Goal: Task Accomplishment & Management: Complete application form

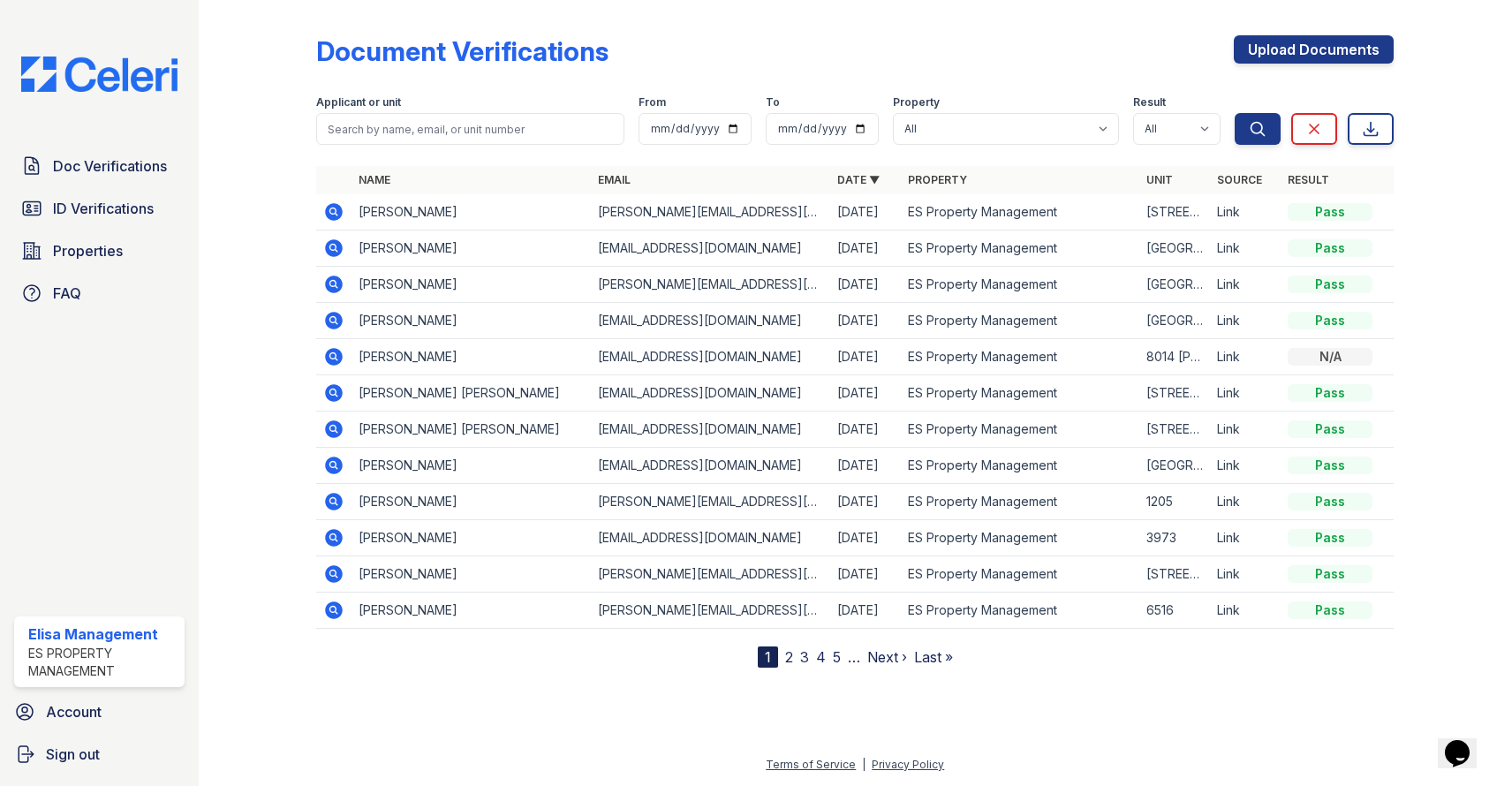
click at [344, 283] on icon at bounding box center [334, 284] width 21 height 21
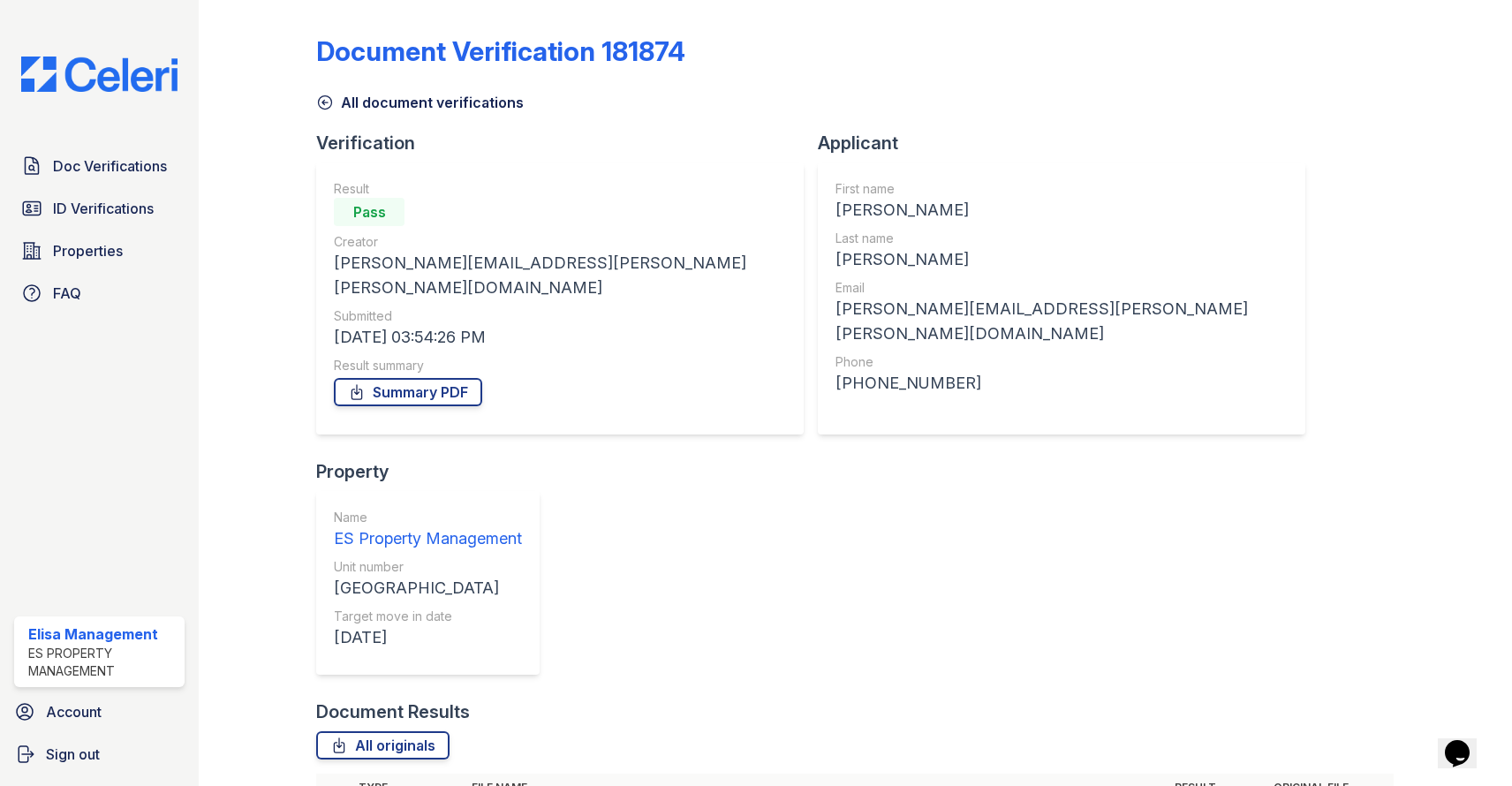
click at [120, 162] on span "Doc Verifications" at bounding box center [110, 166] width 114 height 21
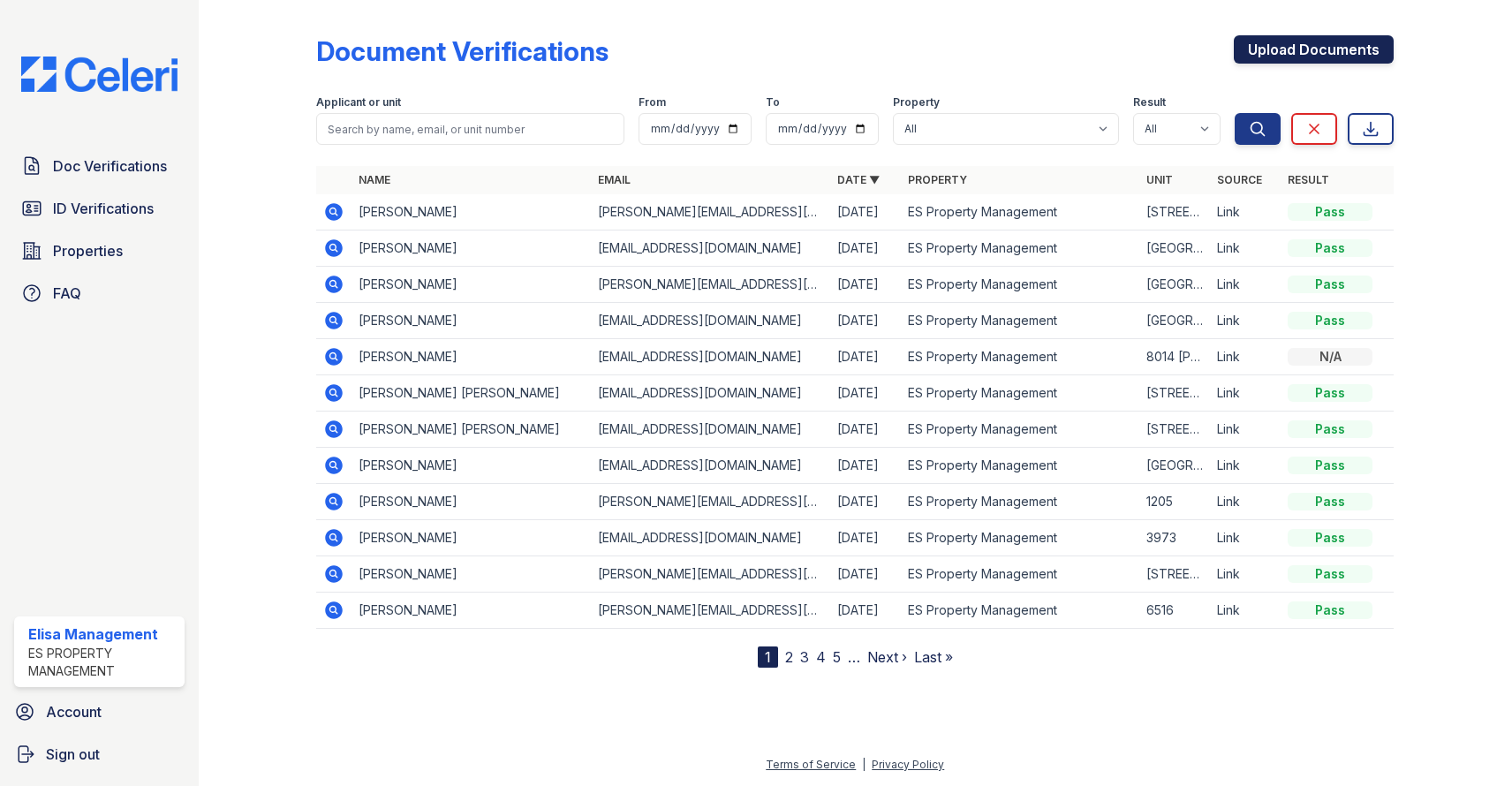
click at [1336, 50] on link "Upload Documents" at bounding box center [1314, 50] width 160 height 28
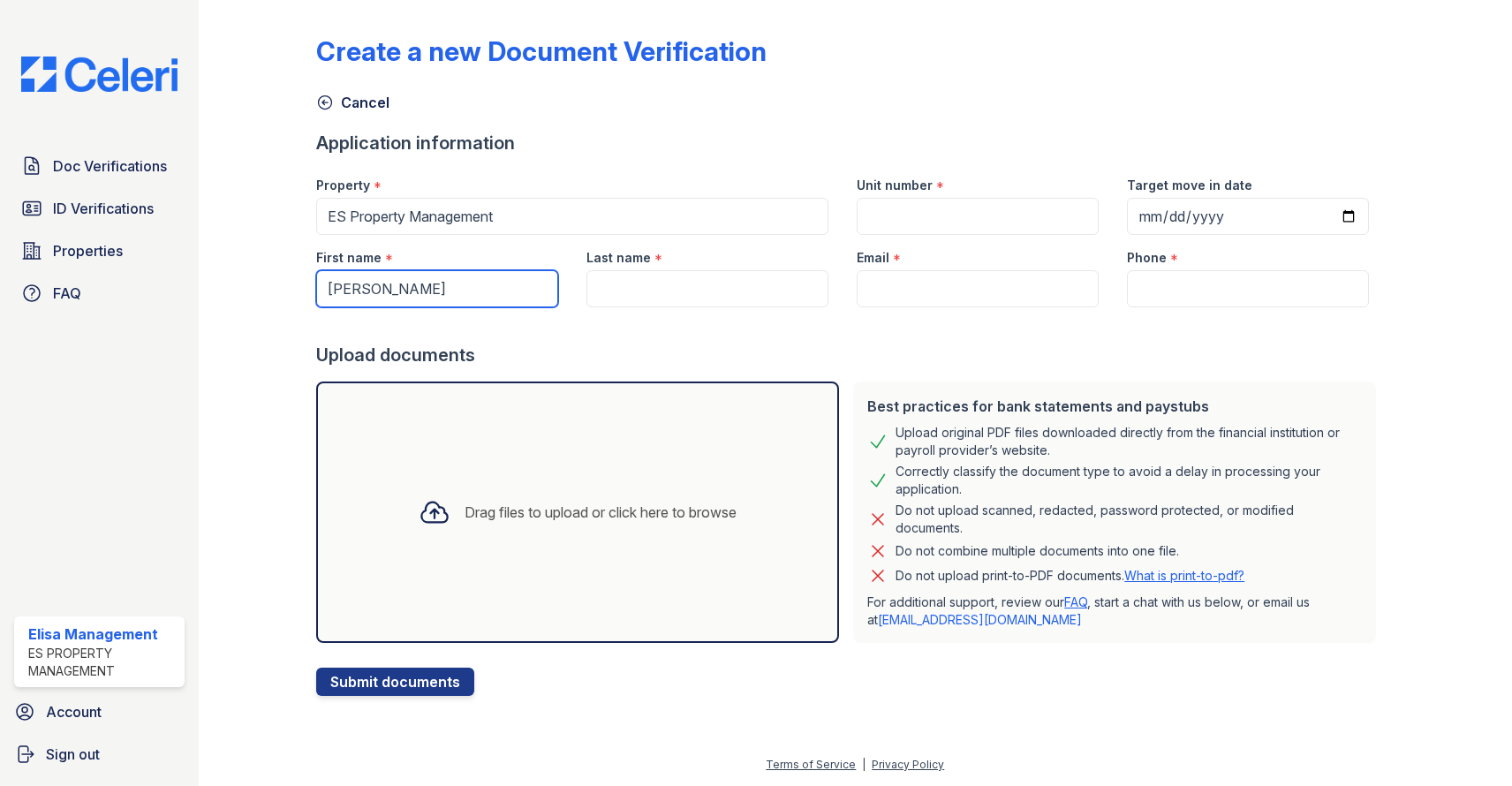
type input "elisa"
click at [675, 307] on div at bounding box center [849, 325] width 1067 height 35
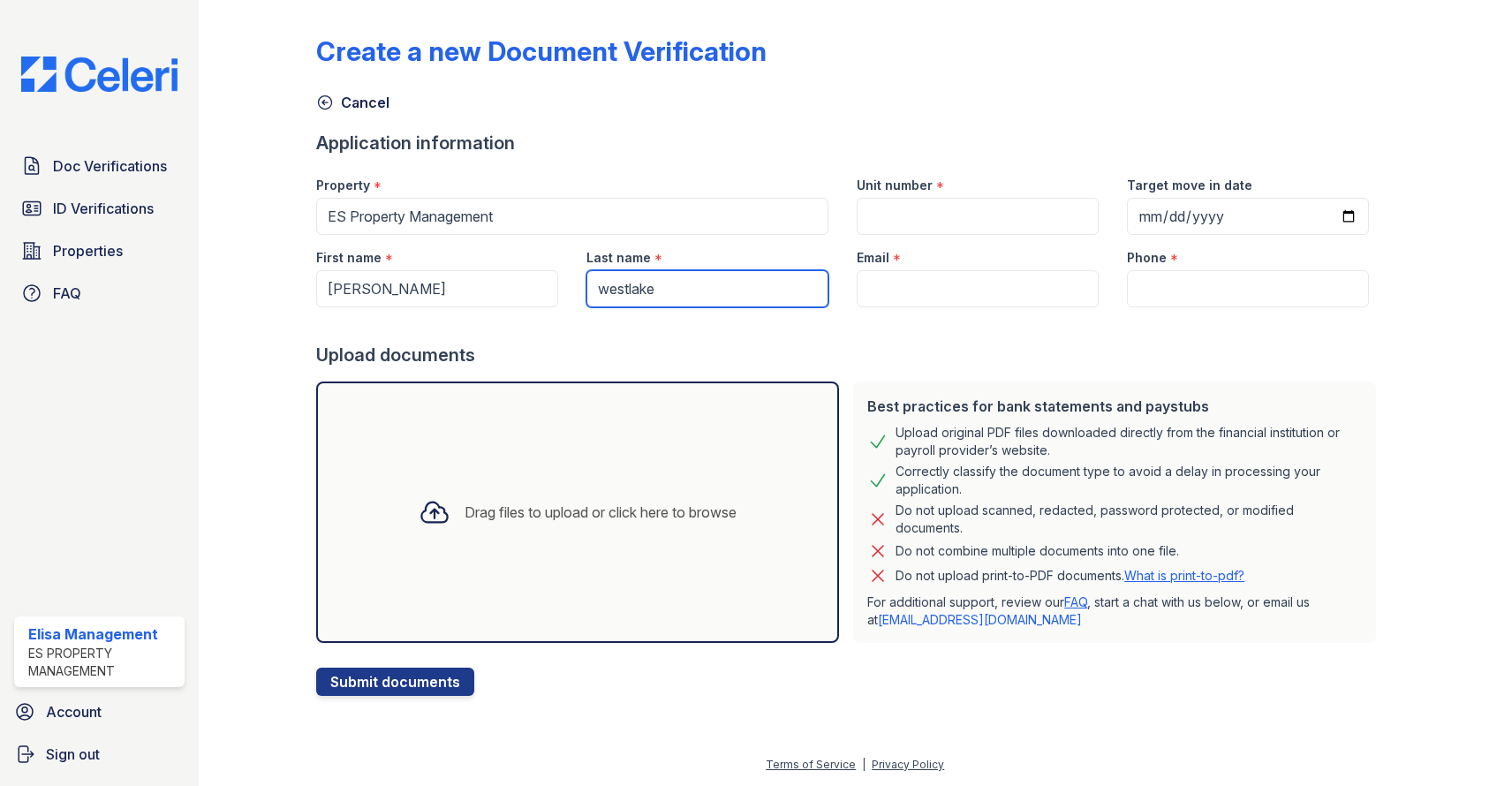
type input "westlake"
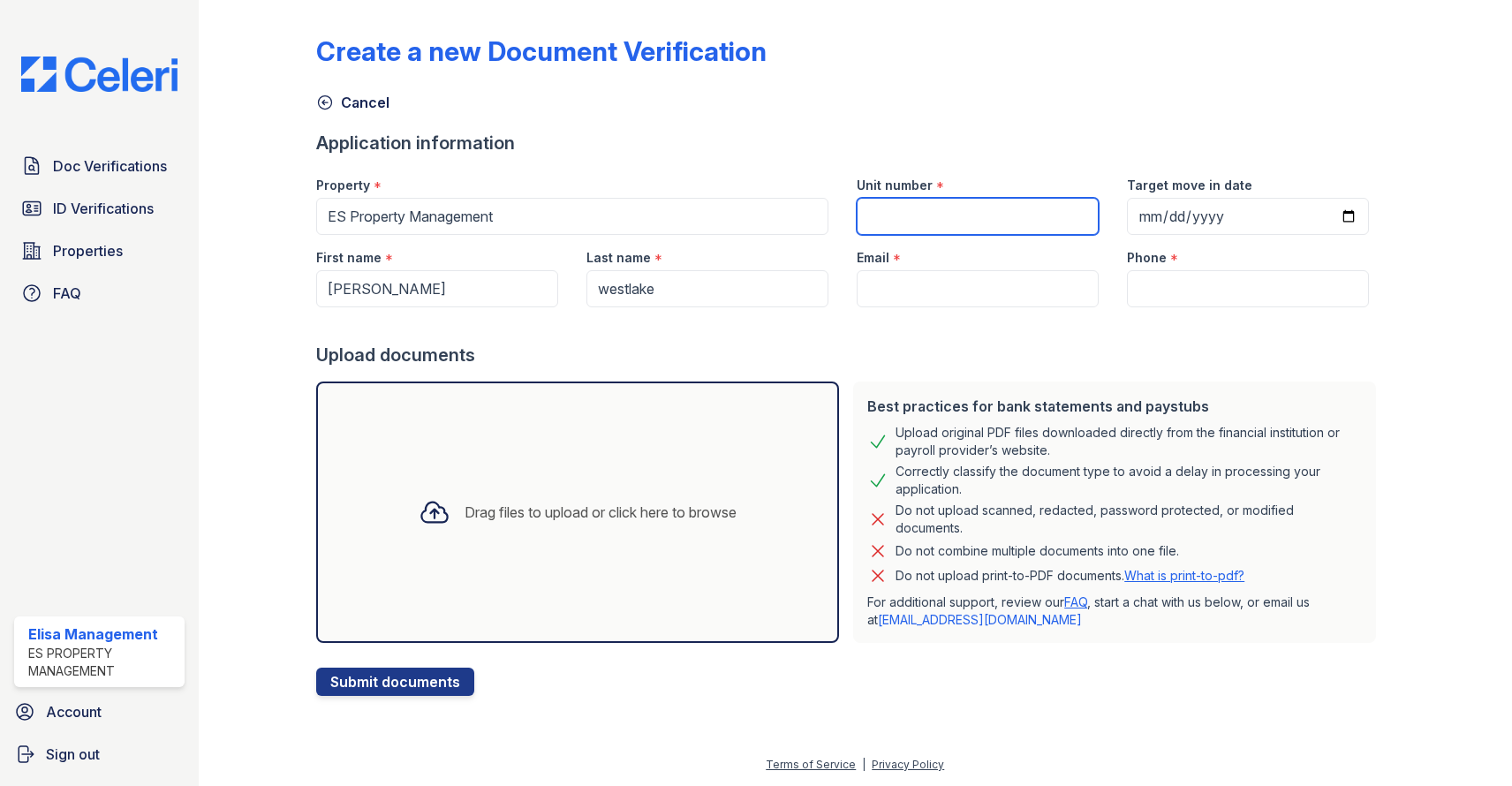
click at [912, 216] on input "Unit number" at bounding box center [977, 216] width 242 height 37
type input "8070"
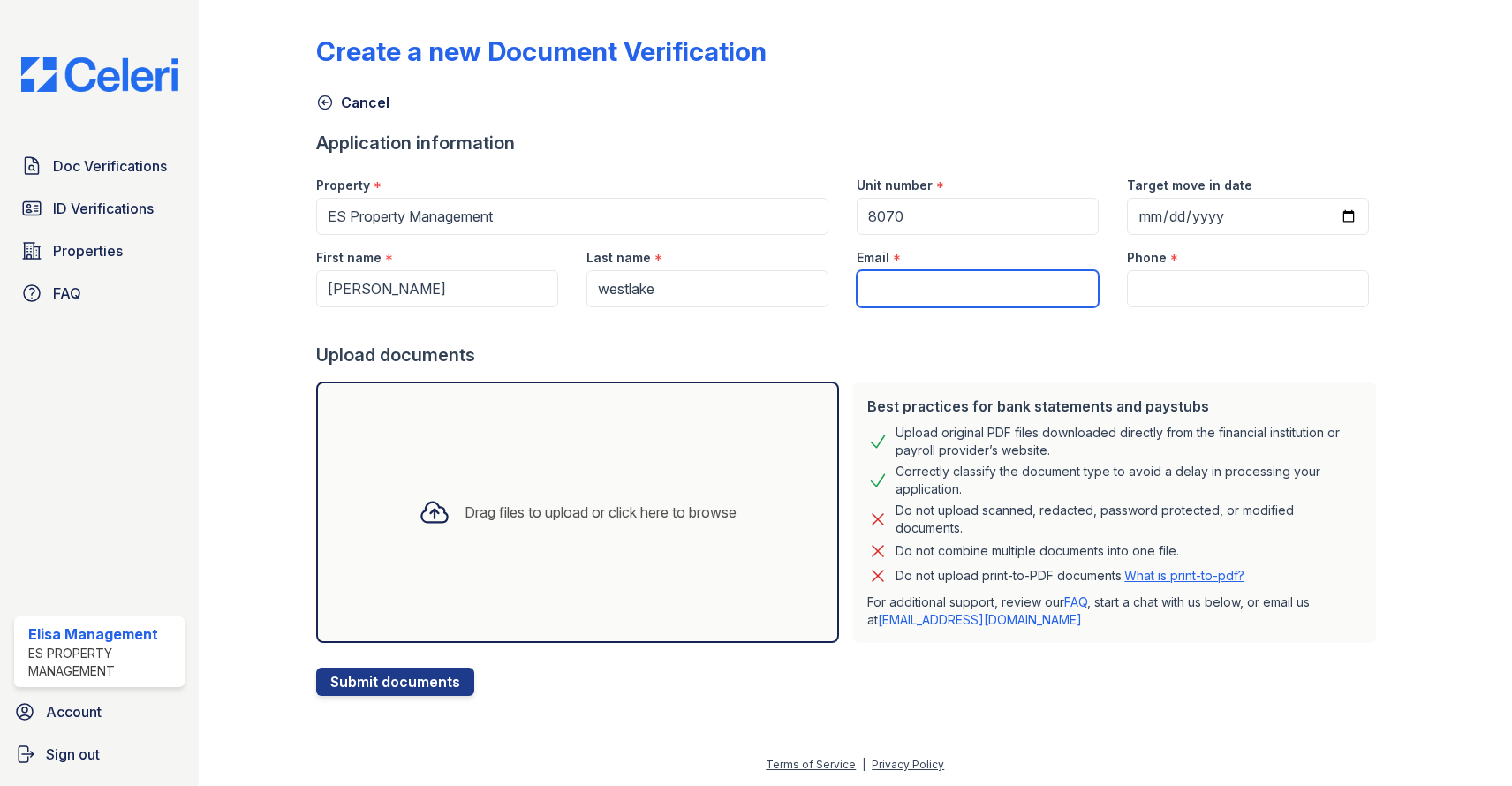
type input "elisa@indianapolispropertymanagement.com"
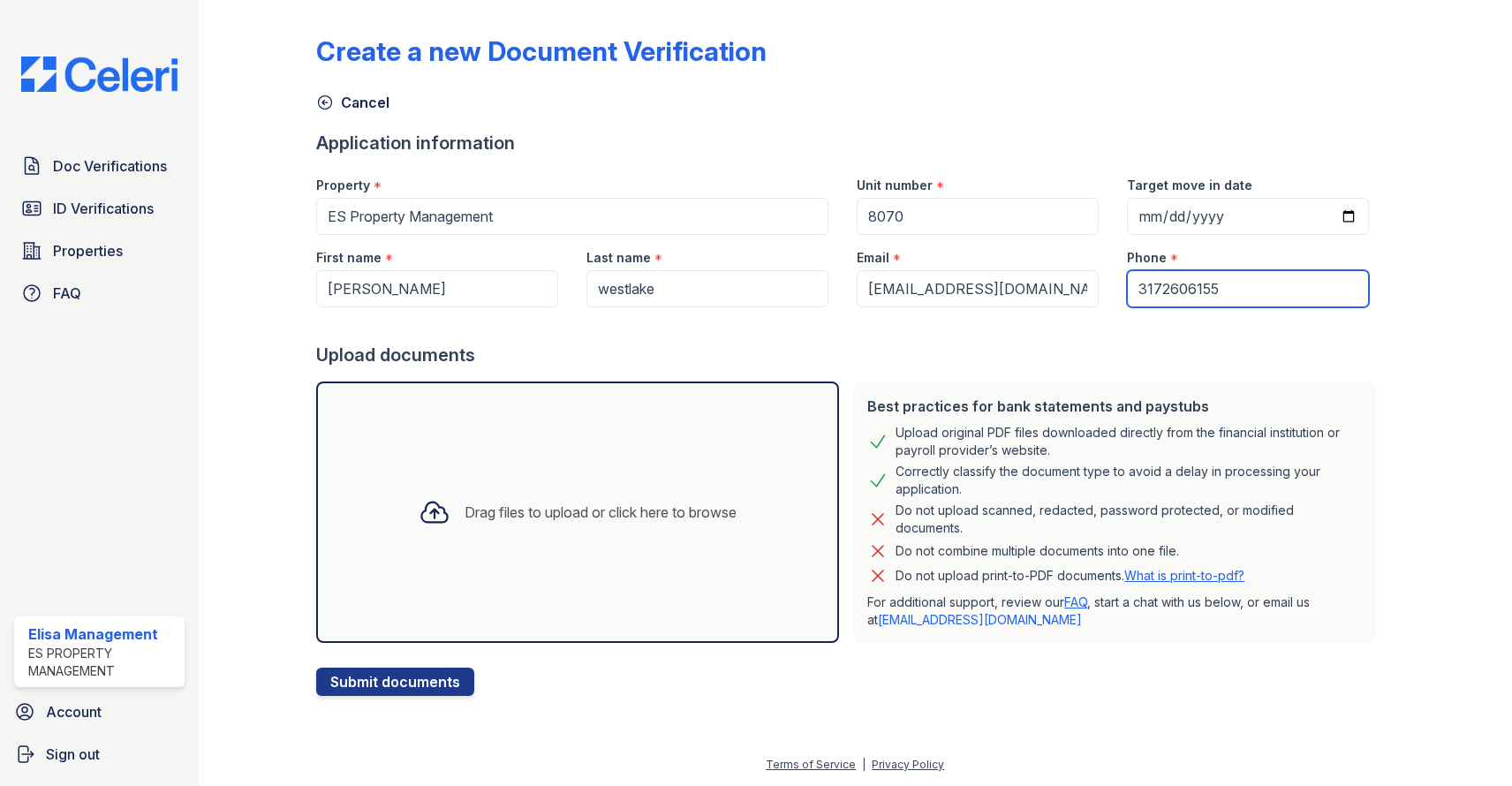
type input "3172606155"
click at [461, 285] on input "elisa" at bounding box center [436, 289] width 242 height 37
drag, startPoint x: 461, startPoint y: 285, endPoint x: 311, endPoint y: 286, distance: 150.0
click at [311, 286] on div "First name * elisa" at bounding box center [436, 271] width 270 height 73
type input "alex"
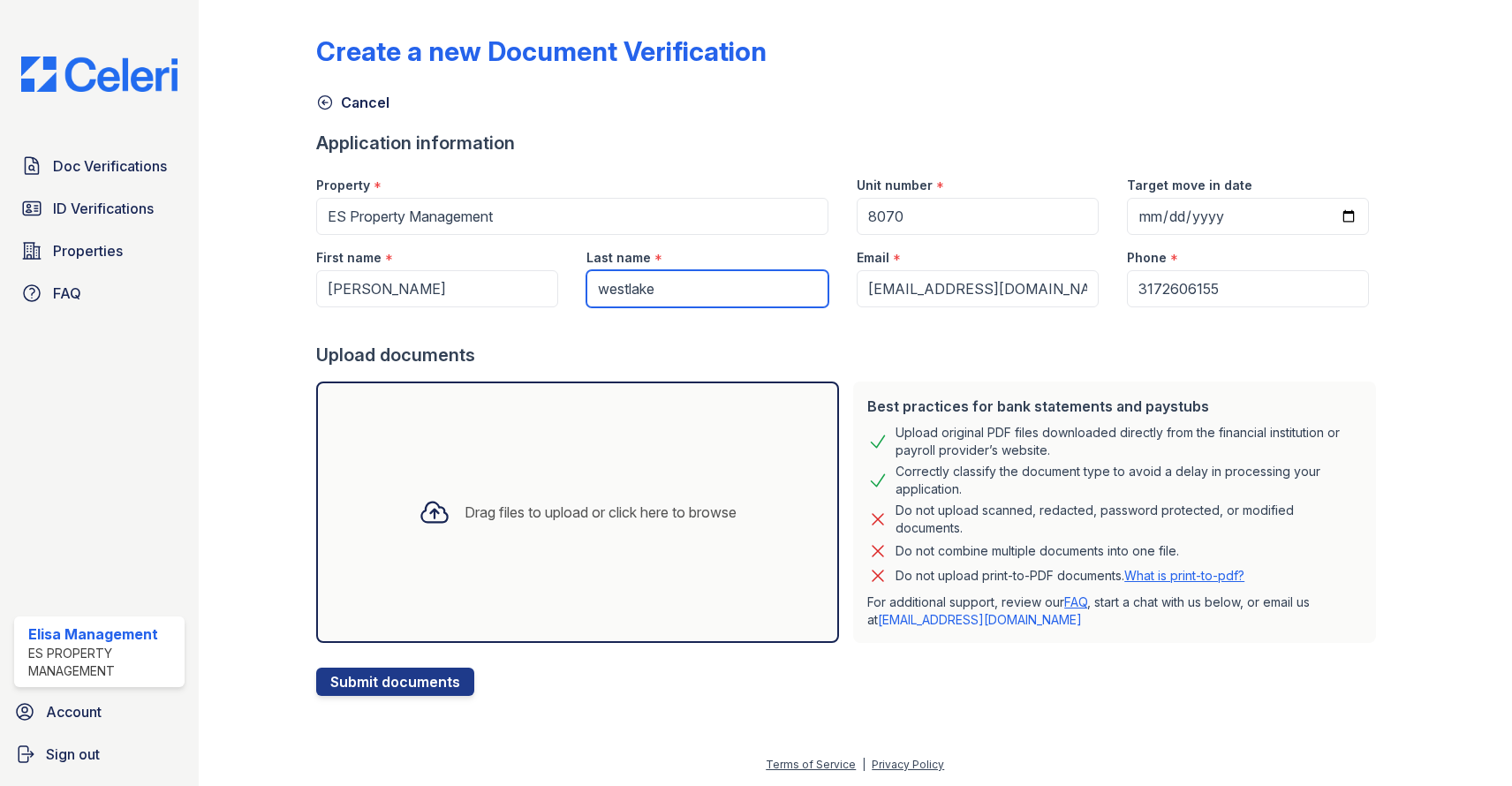
drag, startPoint x: 672, startPoint y: 288, endPoint x: 589, endPoint y: 287, distance: 83.0
click at [589, 287] on input "westlake" at bounding box center [706, 289] width 242 height 37
type input "ferrando"
click at [400, 671] on button "Submit documents" at bounding box center [395, 682] width 158 height 28
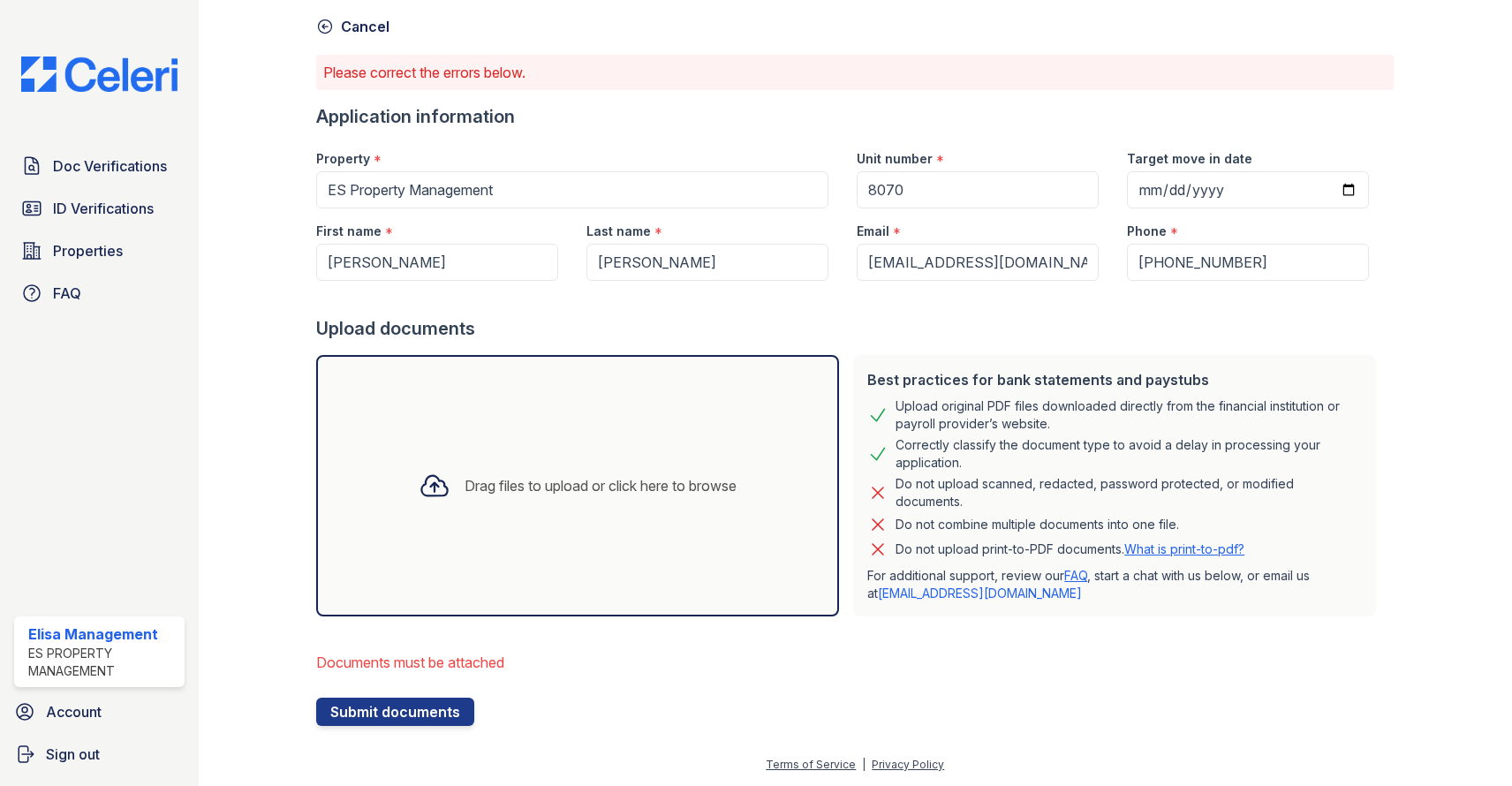
scroll to position [76, 0]
click at [446, 500] on div at bounding box center [435, 486] width 46 height 46
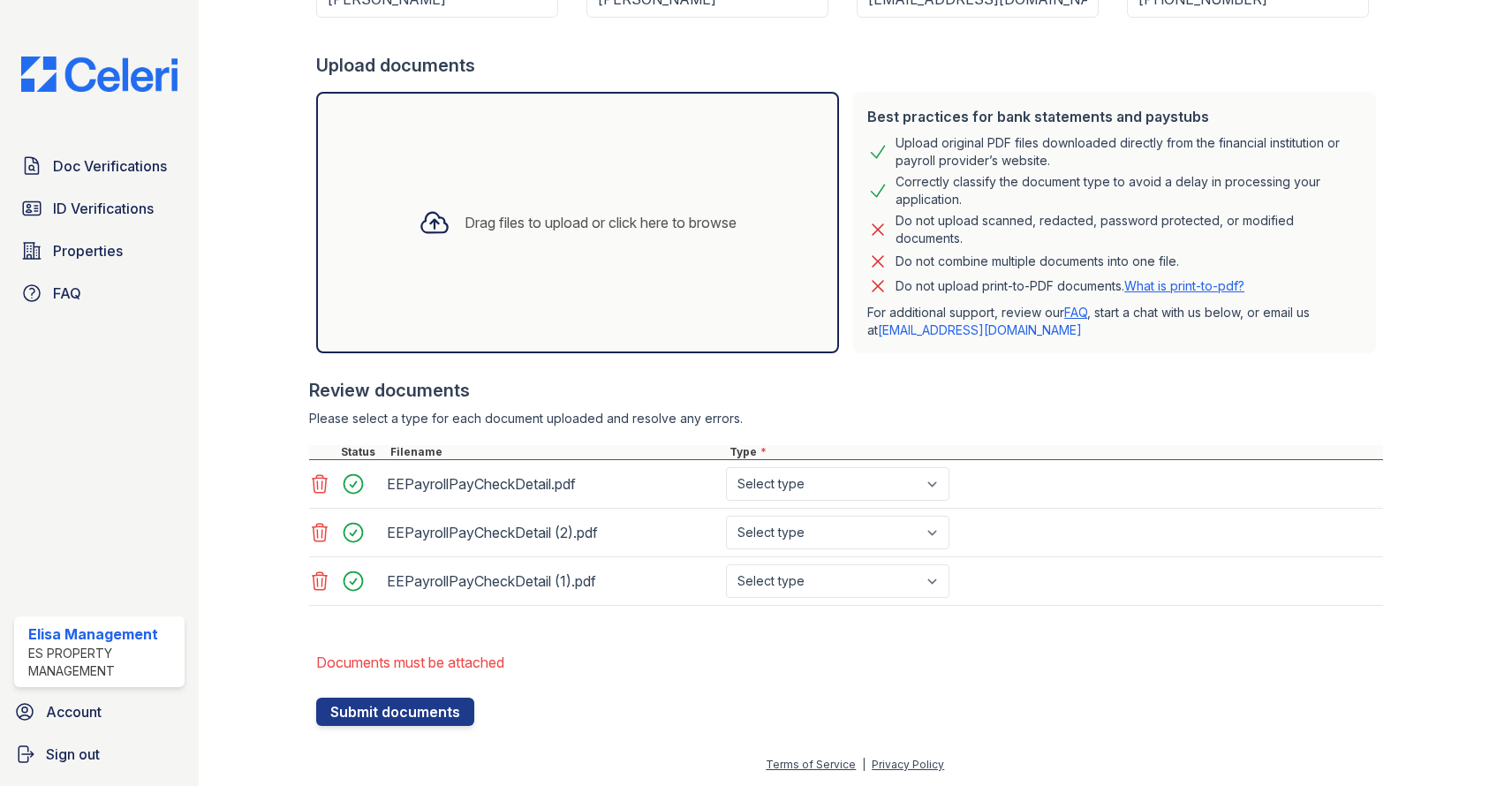
scroll to position [0, 0]
click at [416, 711] on button "Submit documents" at bounding box center [395, 712] width 158 height 28
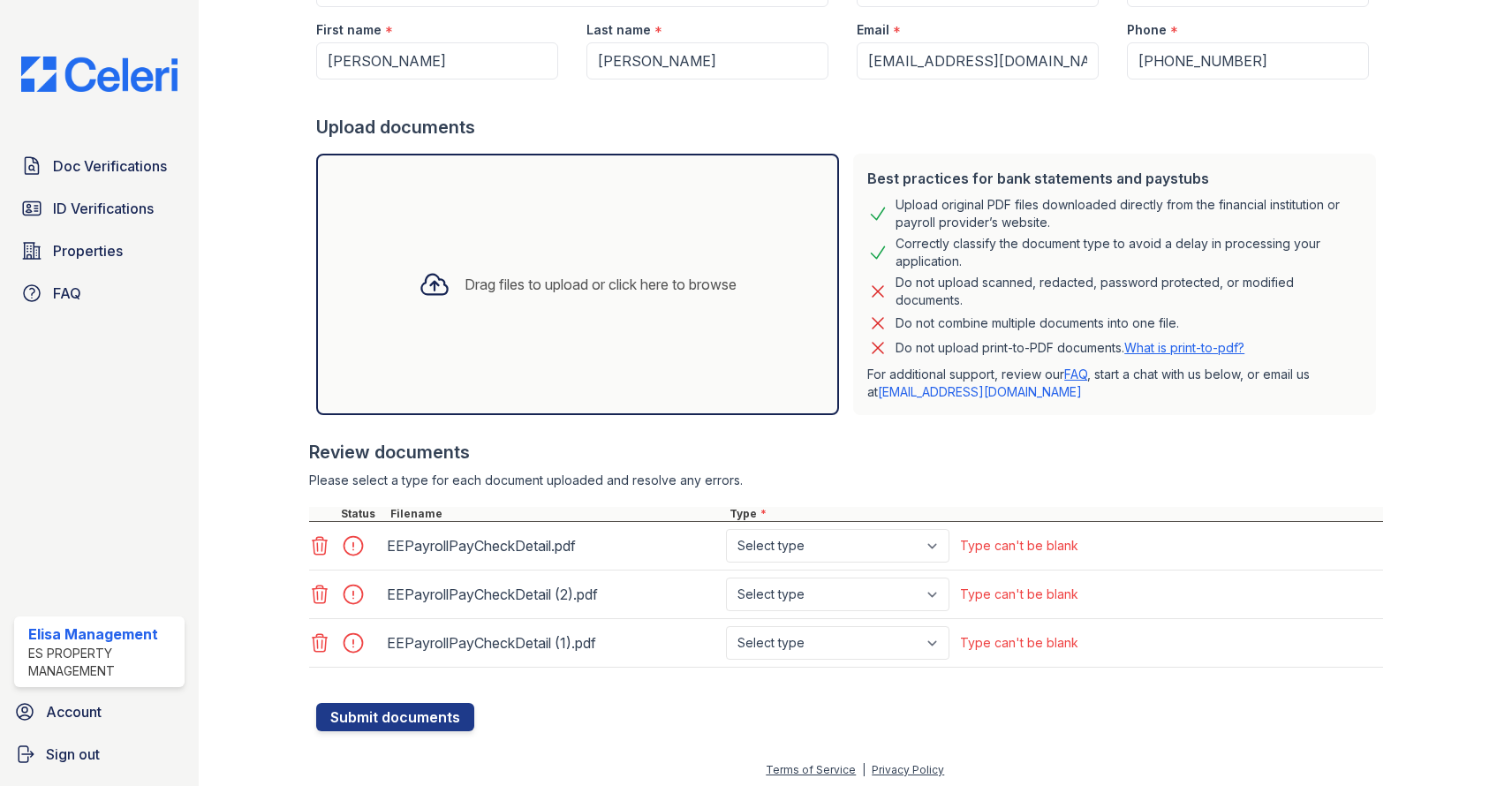
scroll to position [281, 0]
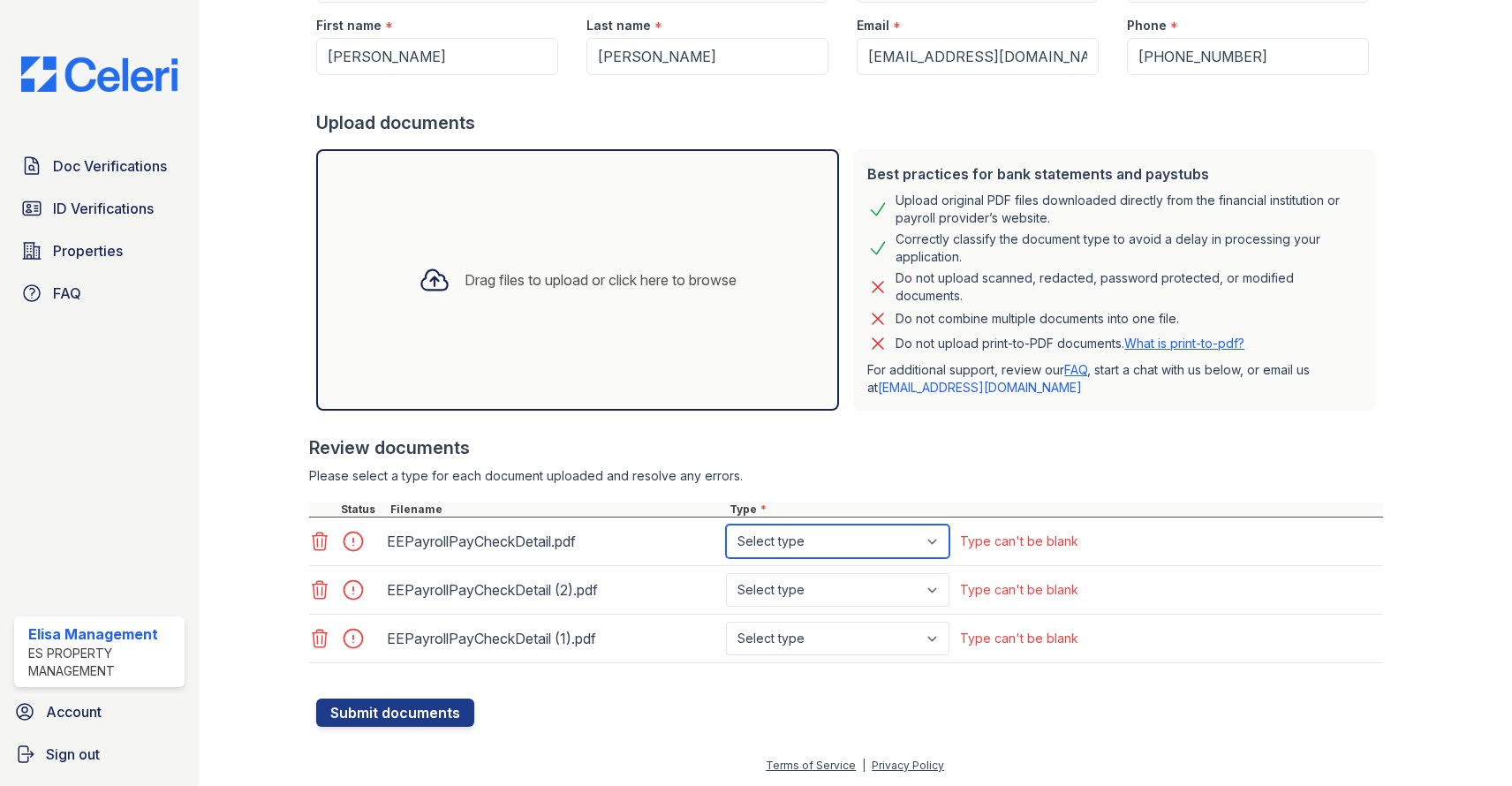
select select "paystub"
click at [415, 720] on button "Submit documents" at bounding box center [395, 713] width 158 height 28
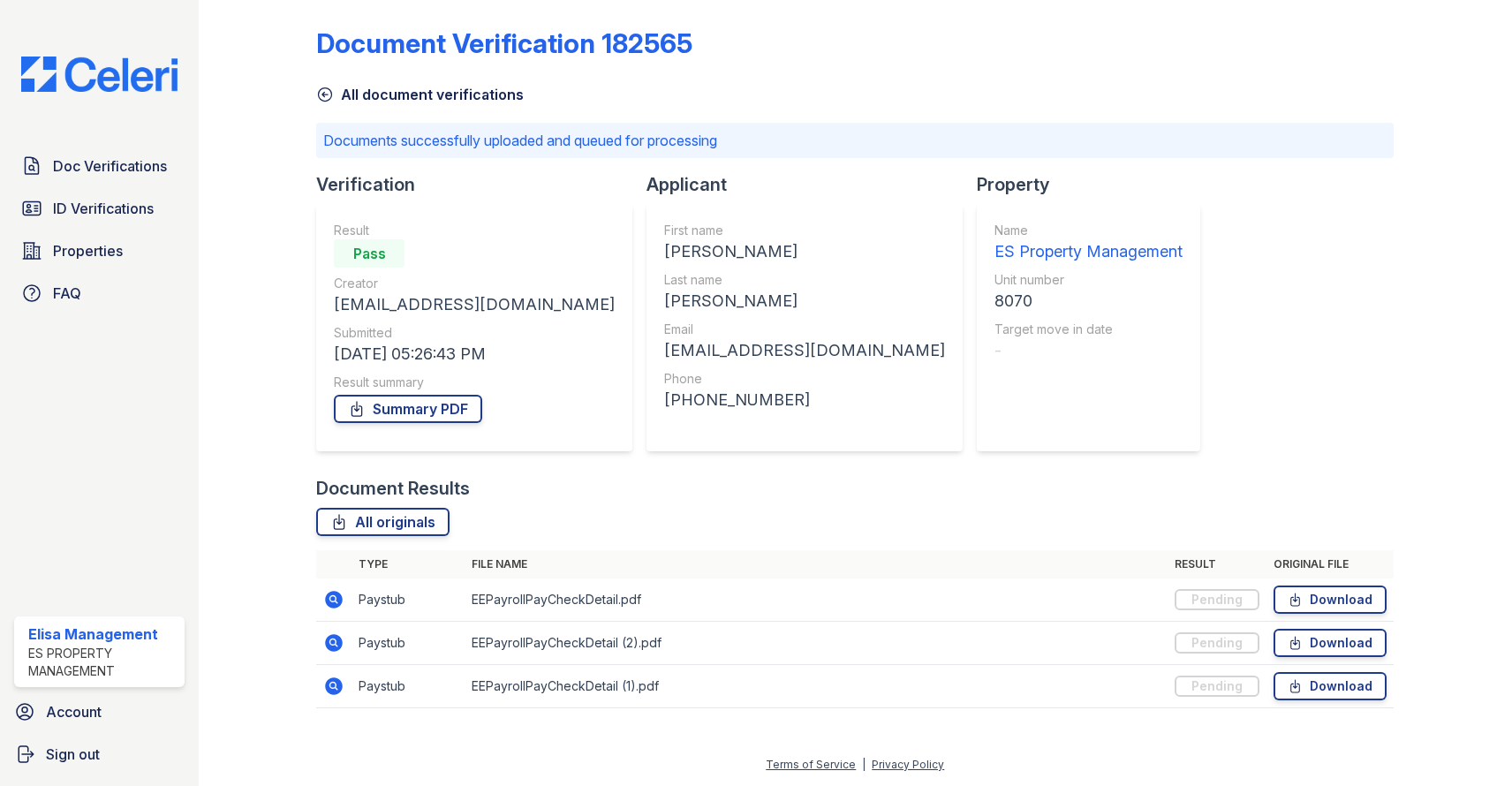
drag, startPoint x: 627, startPoint y: 289, endPoint x: 350, endPoint y: 99, distance: 335.9
click at [350, 99] on div "Document Verification 182565 All document verifications Documents successfully …" at bounding box center [854, 362] width 1077 height 727
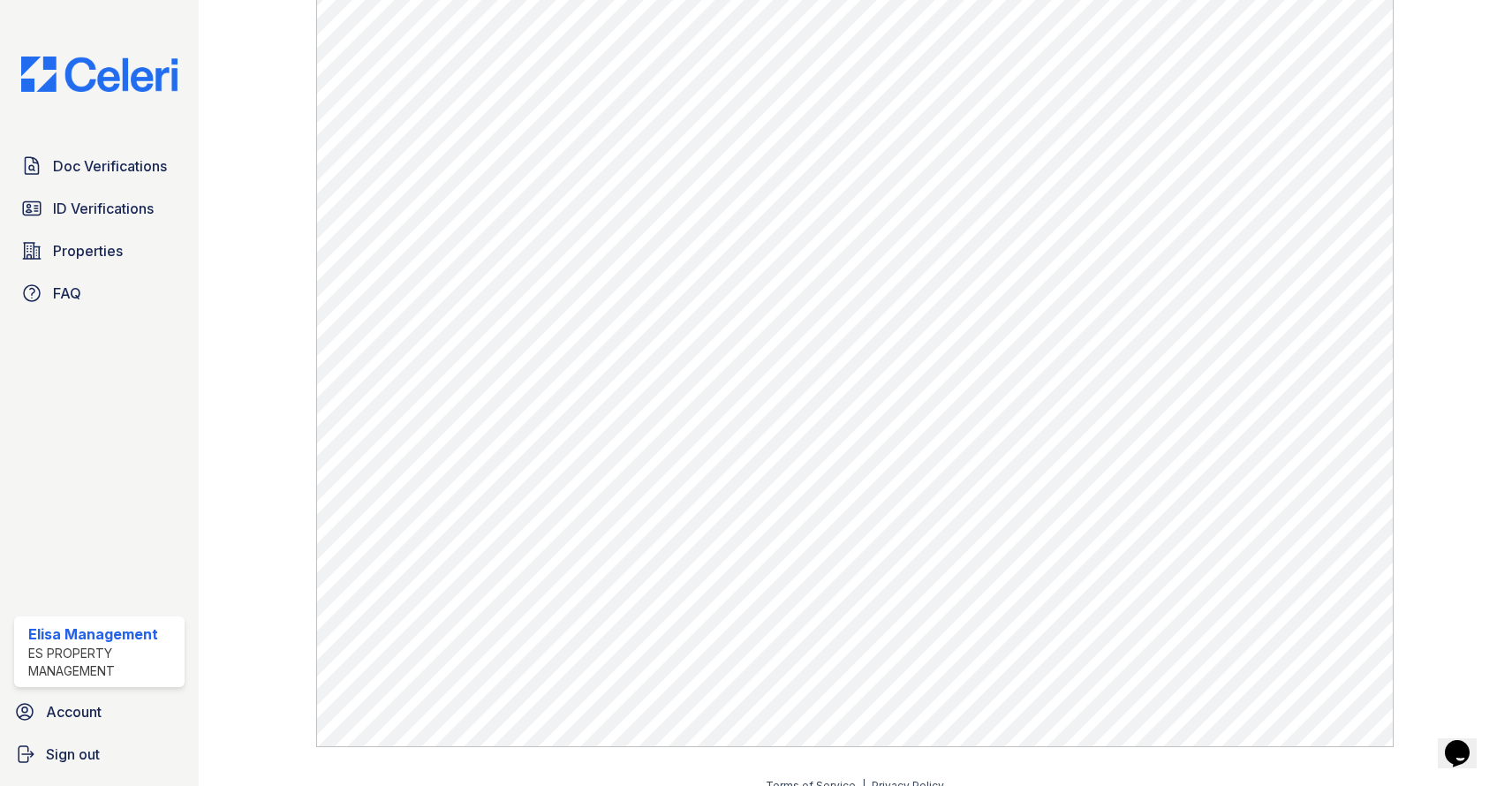
scroll to position [871, 0]
